Goal: Go to known website: Access a specific website the user already knows

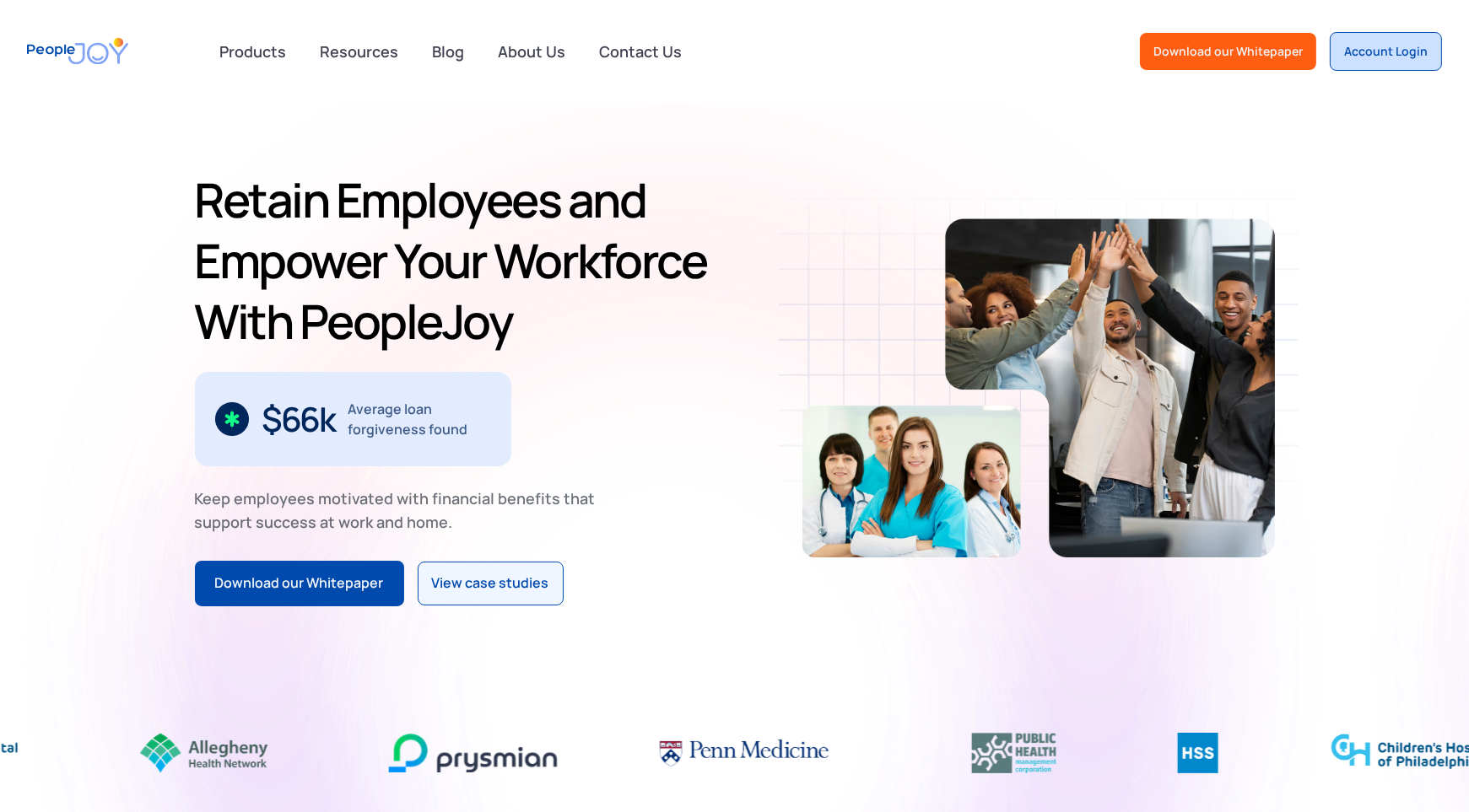
click at [1370, 52] on div "Account Login" at bounding box center [1386, 51] width 84 height 17
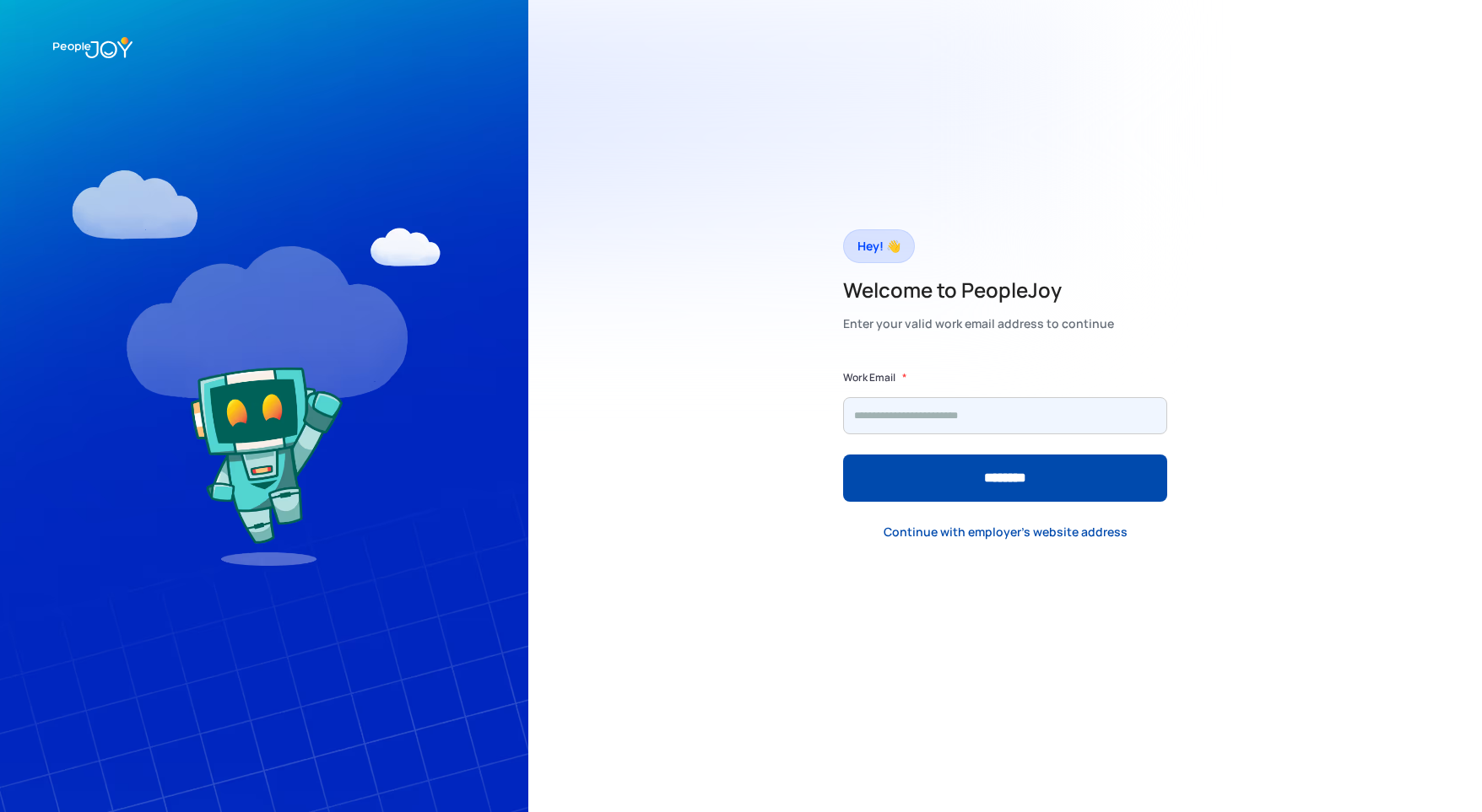
click at [984, 407] on input "Form" at bounding box center [1005, 415] width 324 height 37
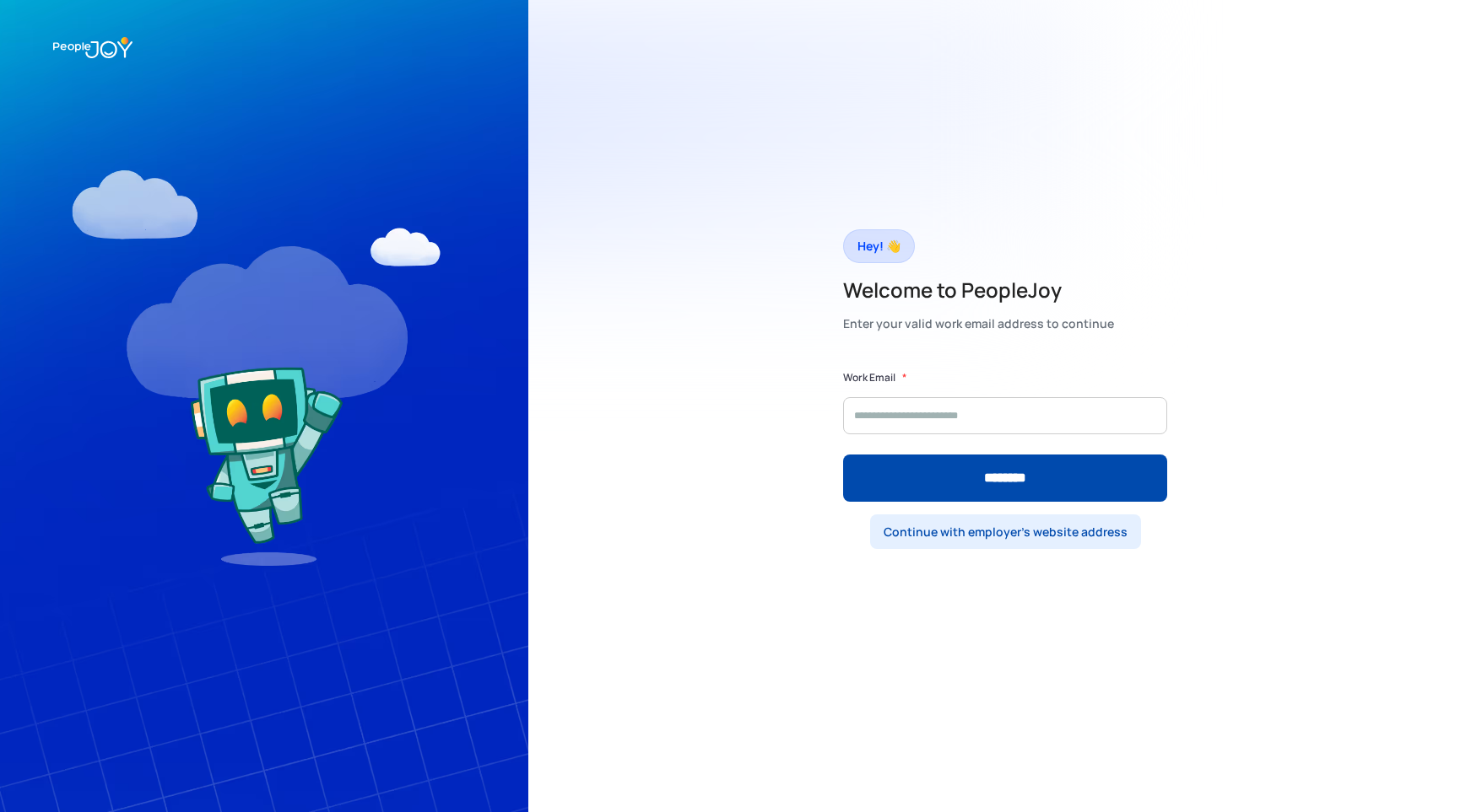
click at [1017, 522] on link "Continue with employer's website address" at bounding box center [1005, 532] width 270 height 35
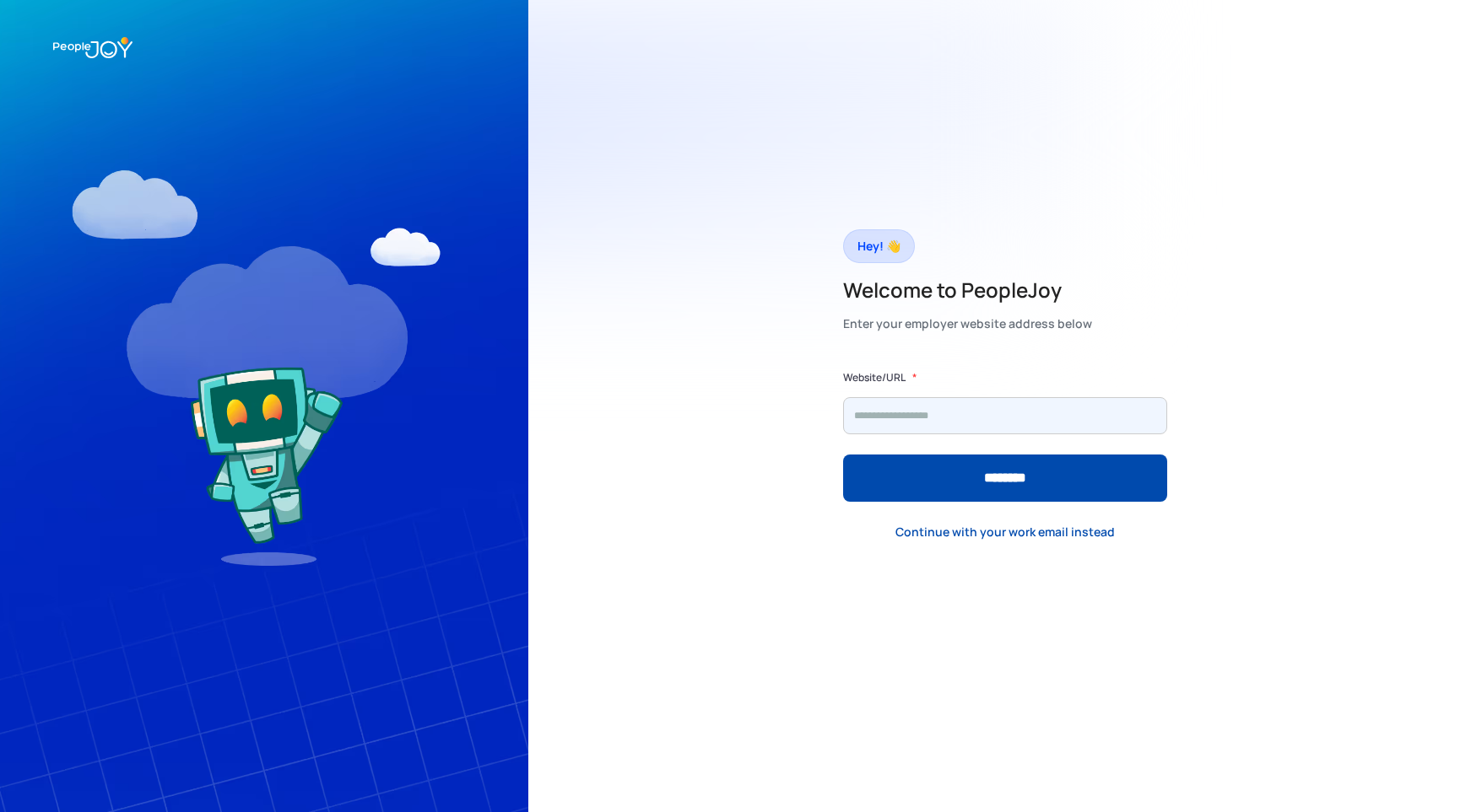
click at [1052, 423] on input "Form" at bounding box center [1005, 415] width 324 height 37
